Goal: Find specific page/section: Find specific page/section

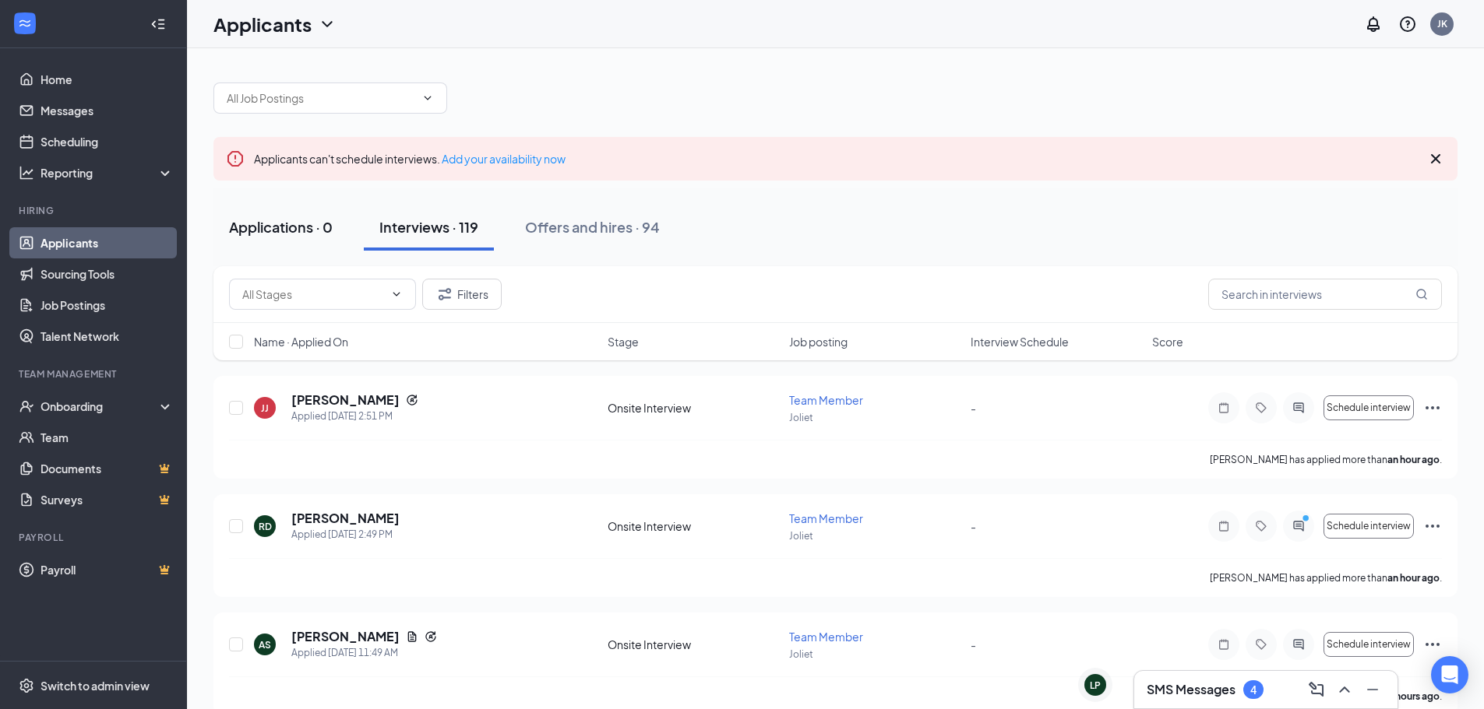
click at [313, 227] on div "Applications · 0" at bounding box center [281, 226] width 104 height 19
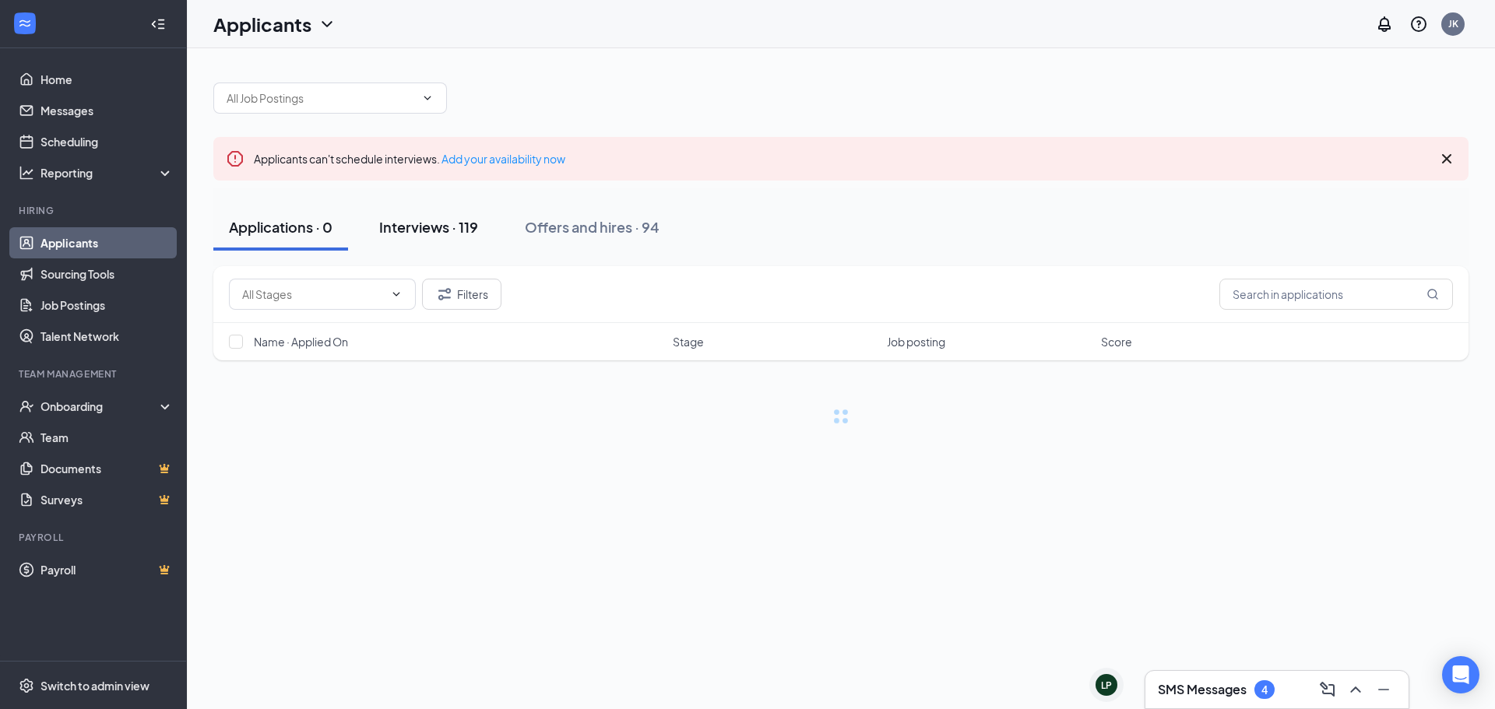
click at [399, 230] on div "Interviews · 119" at bounding box center [428, 226] width 99 height 19
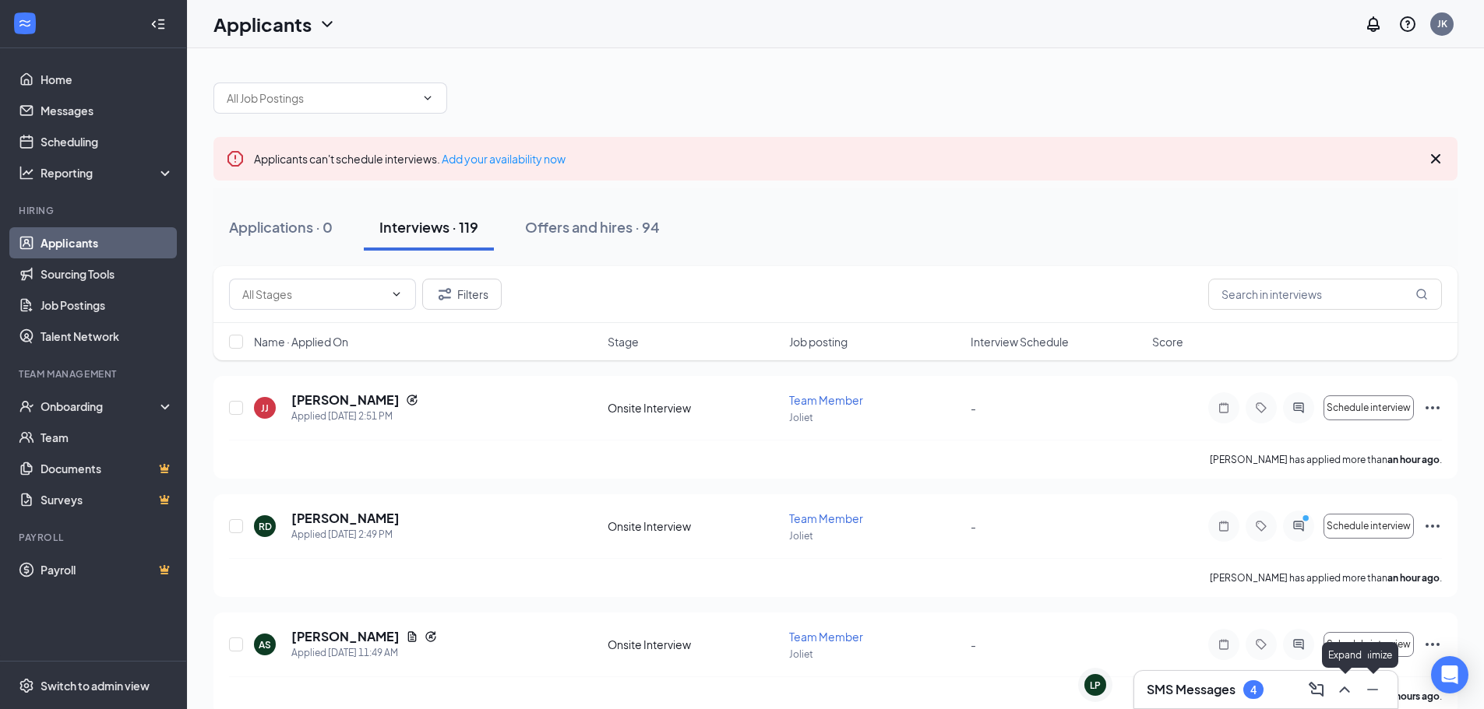
click at [1350, 690] on icon "ChevronUp" at bounding box center [1344, 690] width 19 height 19
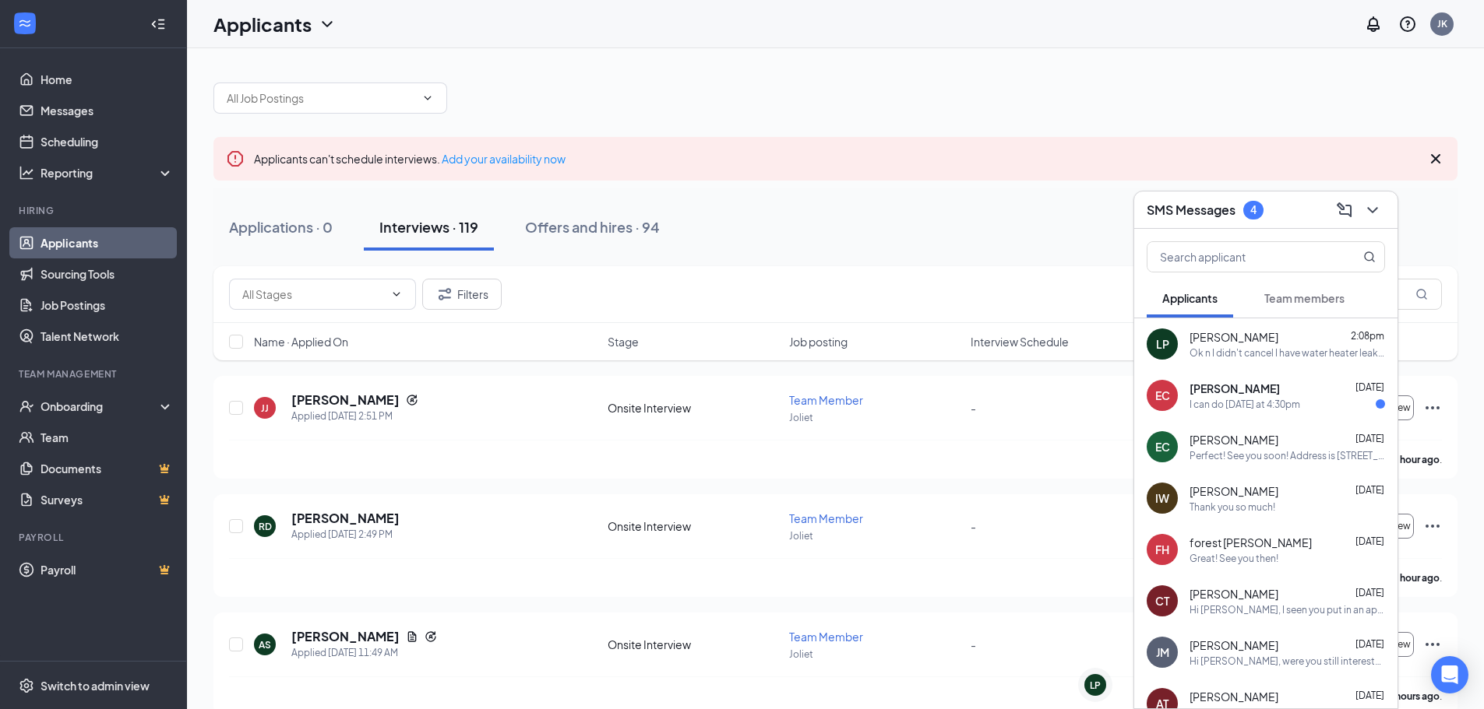
click at [1265, 303] on span "Team members" at bounding box center [1304, 298] width 80 height 14
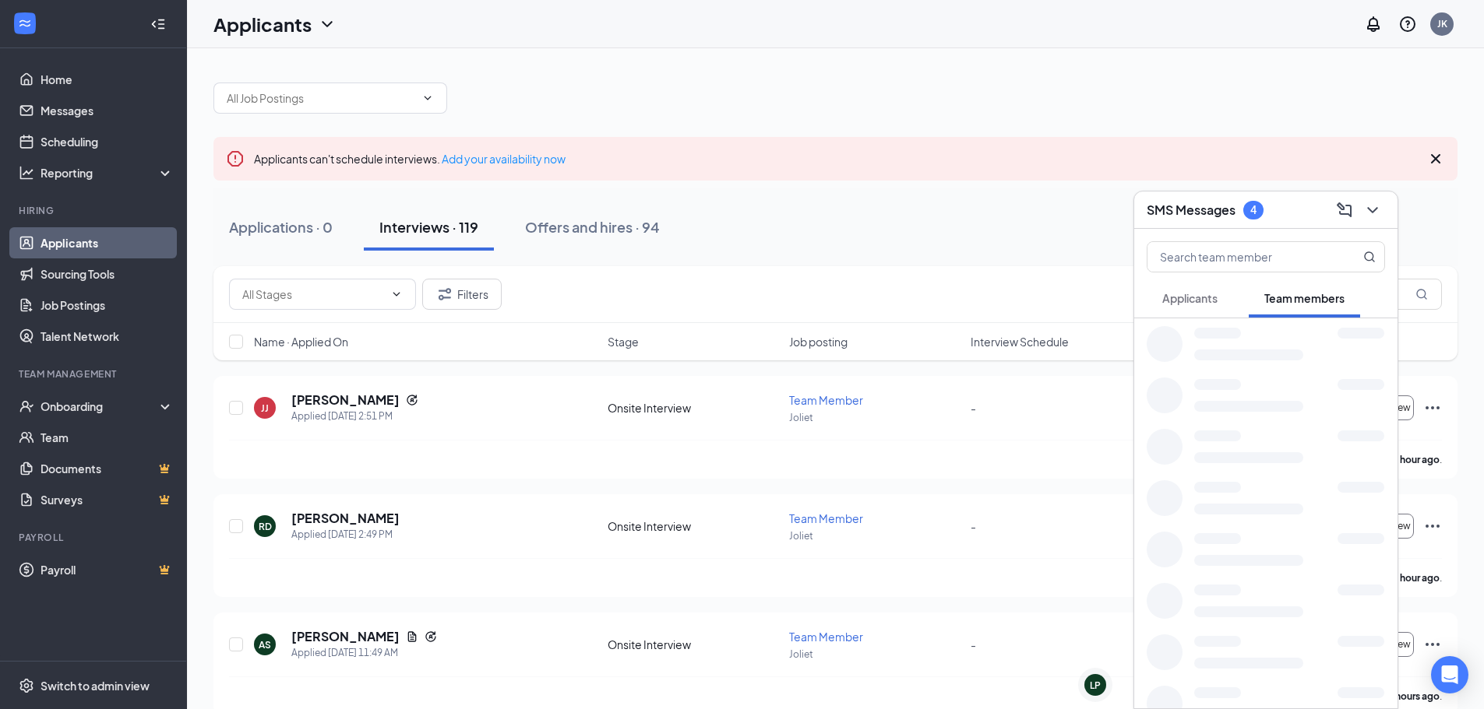
click at [1209, 310] on button "Applicants" at bounding box center [1189, 298] width 86 height 39
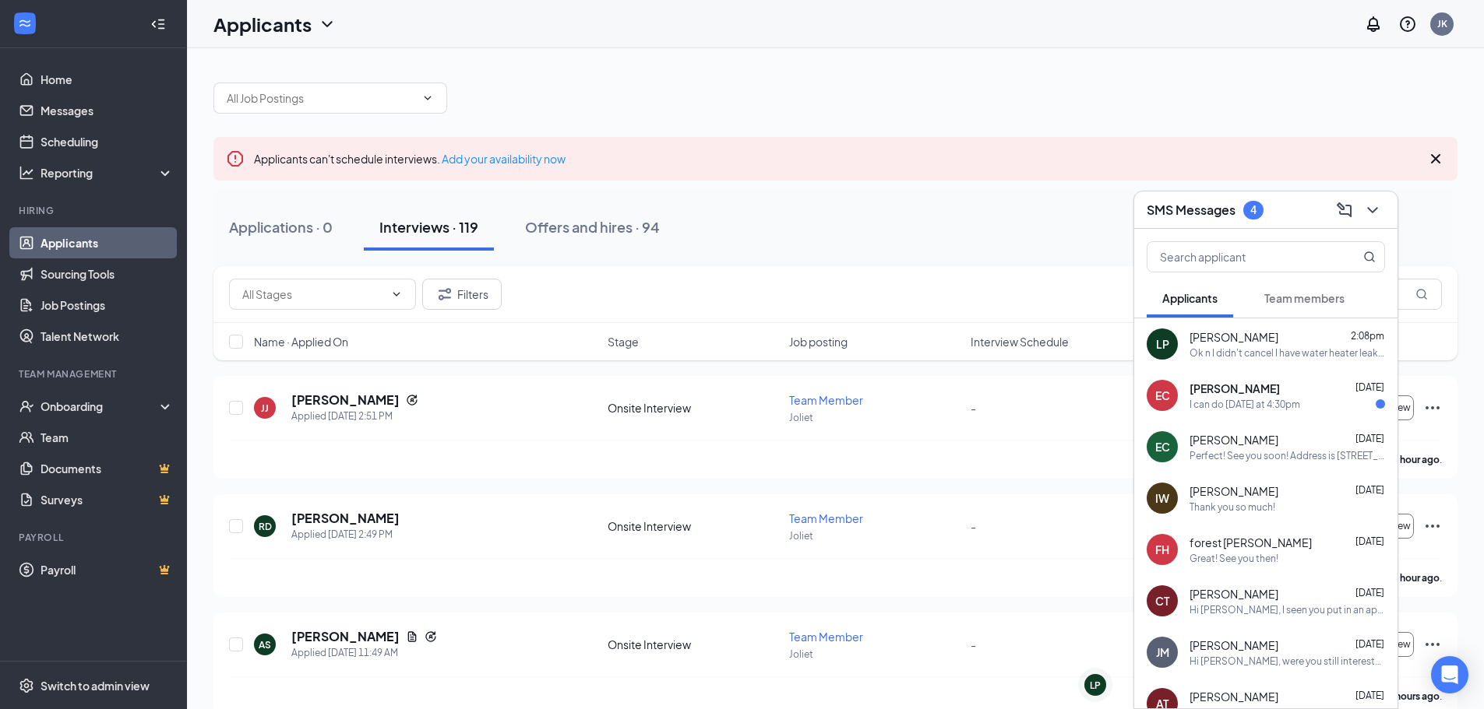
click at [1308, 308] on button "Team members" at bounding box center [1303, 298] width 111 height 39
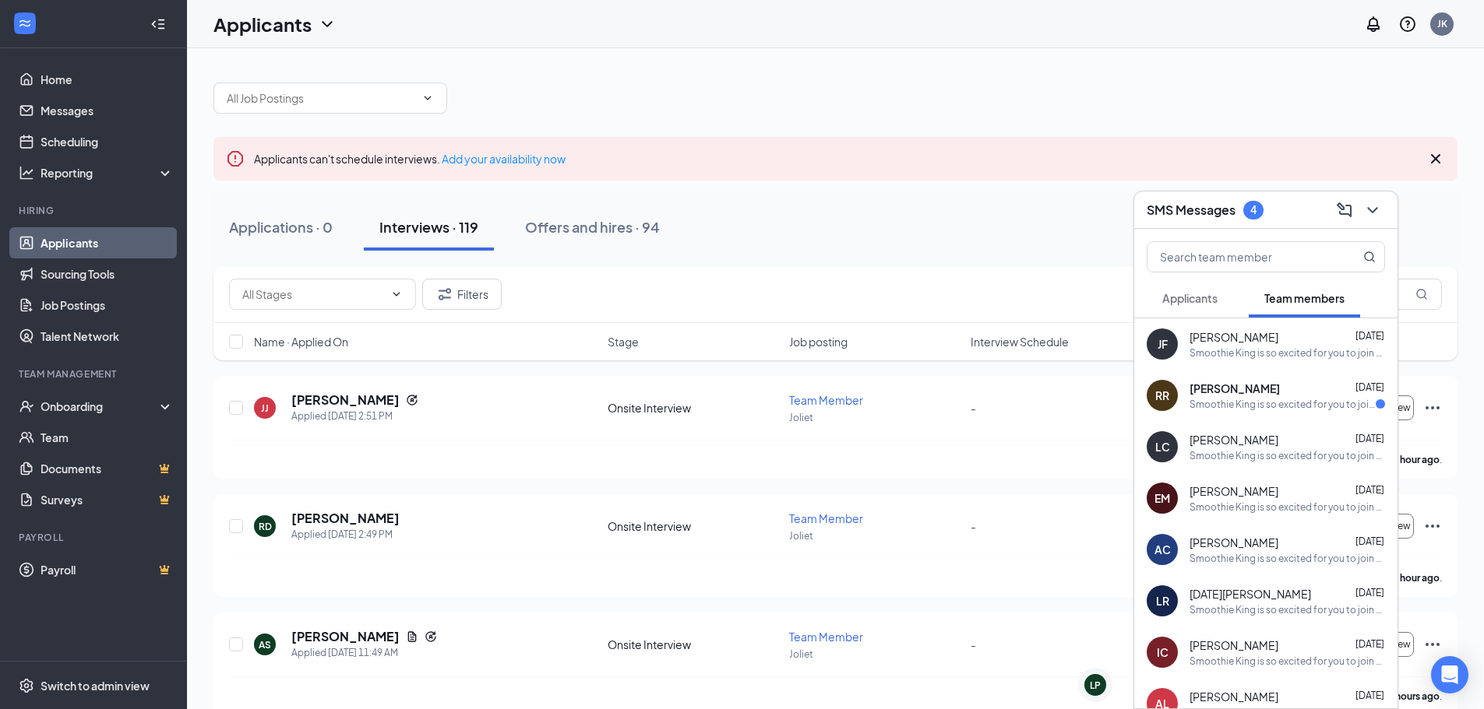
click at [1186, 298] on span "Applicants" at bounding box center [1189, 298] width 55 height 14
